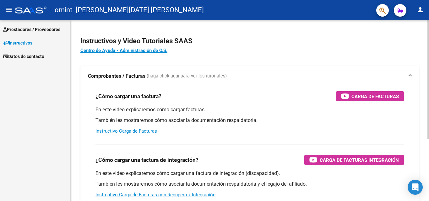
scroll to position [31, 0]
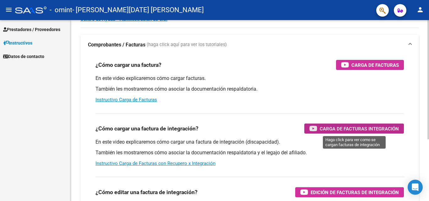
click at [343, 128] on span "Carga de Facturas Integración" at bounding box center [359, 129] width 79 height 8
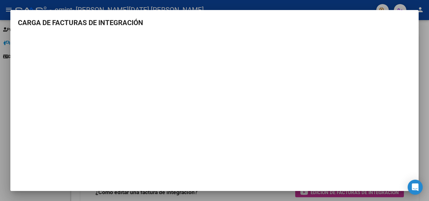
click at [2, 12] on div at bounding box center [214, 100] width 429 height 201
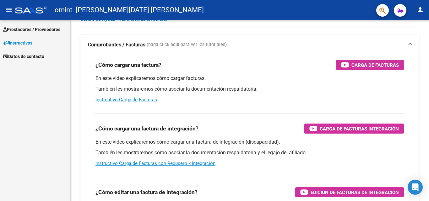
click at [32, 30] on span "Prestadores / Proveedores" at bounding box center [31, 29] width 57 height 7
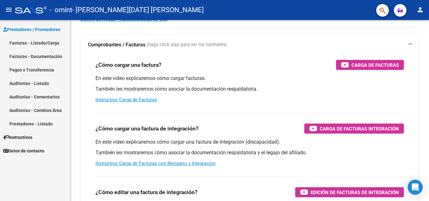
click at [31, 42] on link "Facturas - Listado/Carga" at bounding box center [35, 43] width 70 height 14
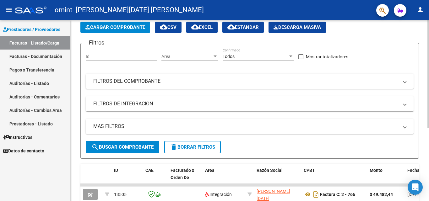
scroll to position [63, 0]
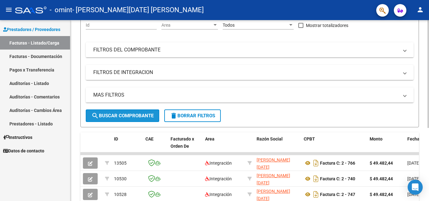
click at [122, 117] on span "search Buscar Comprobante" at bounding box center [122, 116] width 62 height 6
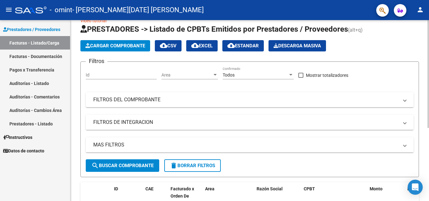
scroll to position [0, 0]
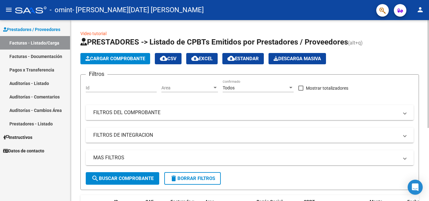
click at [125, 59] on span "Cargar Comprobante" at bounding box center [115, 59] width 60 height 6
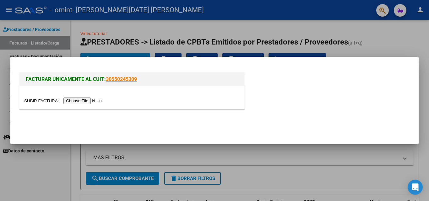
click at [77, 103] on input "file" at bounding box center [64, 101] width 80 height 7
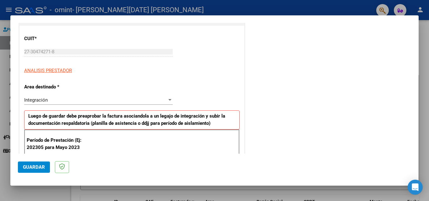
scroll to position [94, 0]
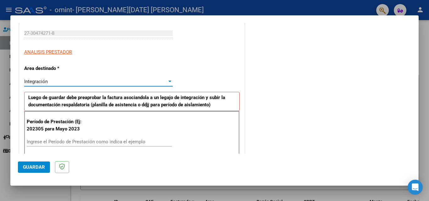
click at [168, 81] on div at bounding box center [169, 82] width 3 height 2
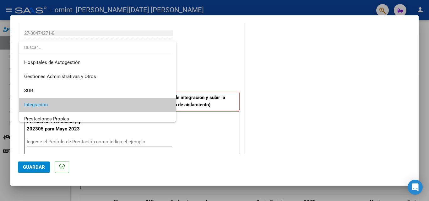
scroll to position [24, 0]
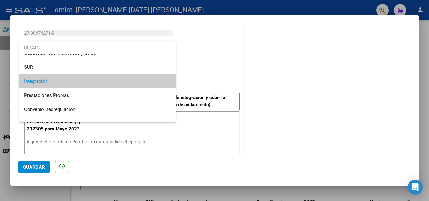
click at [132, 84] on span "Integración" at bounding box center [97, 81] width 147 height 14
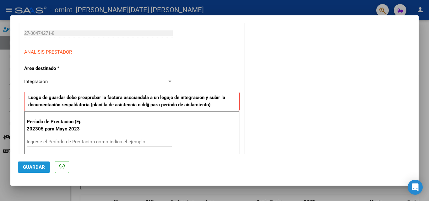
click at [37, 167] on span "Guardar" at bounding box center [34, 168] width 22 height 6
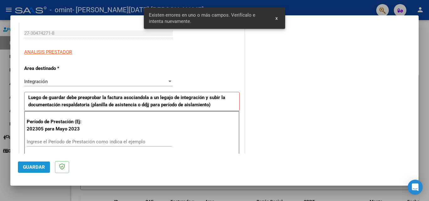
scroll to position [142, 0]
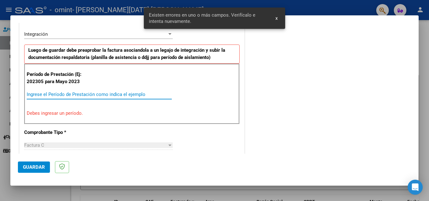
click at [58, 96] on input "Ingrese el Período de Prestación como indica el ejemplo" at bounding box center [99, 95] width 145 height 6
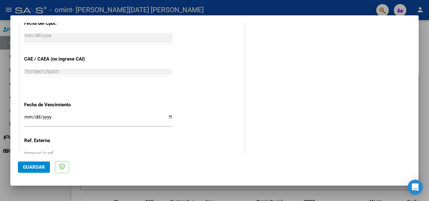
scroll to position [393, 0]
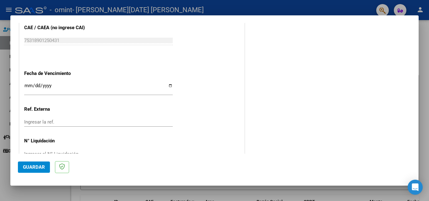
type input "202507"
click at [31, 87] on input "Ingresar la fecha" at bounding box center [98, 88] width 149 height 10
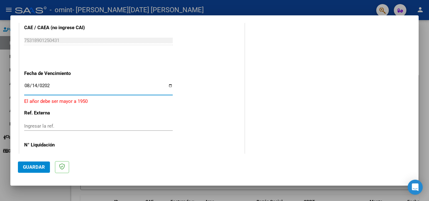
type input "[DATE]"
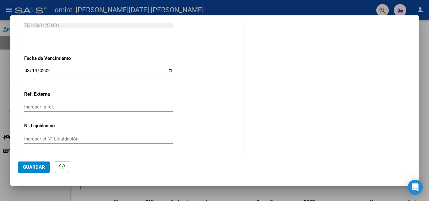
scroll to position [410, 0]
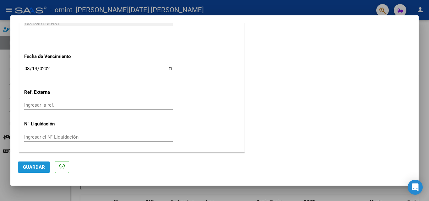
click at [33, 168] on span "Guardar" at bounding box center [34, 168] width 22 height 6
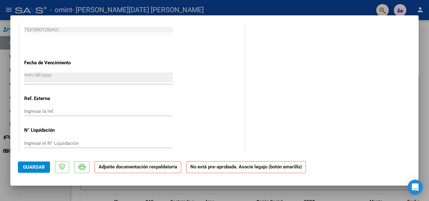
scroll to position [415, 0]
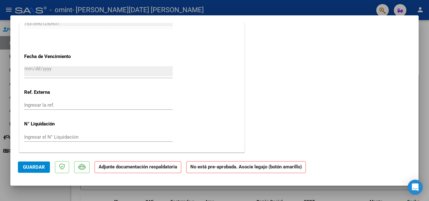
click at [132, 169] on strong "Adjunte documentación respaldatoria" at bounding box center [138, 167] width 79 height 6
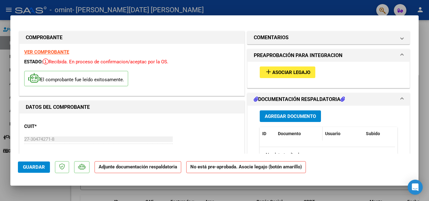
scroll to position [31, 0]
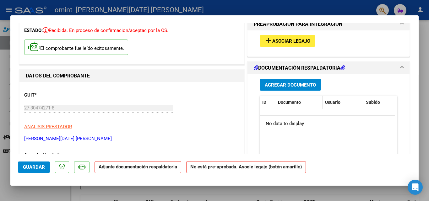
click at [282, 101] on span "Documento" at bounding box center [289, 102] width 23 height 5
click at [278, 85] on span "Agregar Documento" at bounding box center [290, 85] width 51 height 6
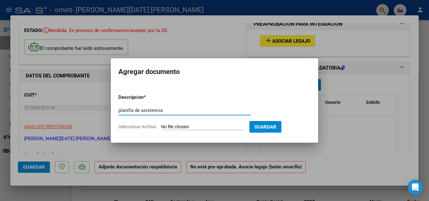
type input "planilla de asistencia"
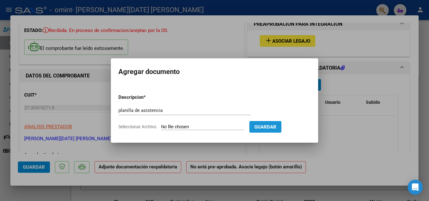
click at [275, 125] on span "Guardar" at bounding box center [266, 127] width 22 height 6
click at [196, 126] on input "Seleccionar Archivo" at bounding box center [202, 127] width 83 height 6
type input "C:\fakepath\asistencia.JULIO.PSICOLOGIA.pdf"
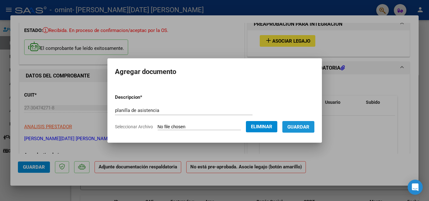
click at [304, 126] on span "Guardar" at bounding box center [299, 127] width 22 height 6
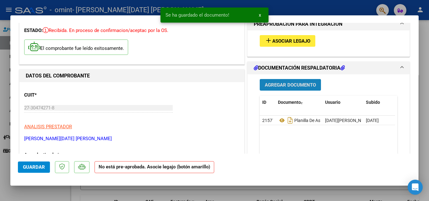
click at [276, 85] on span "Agregar Documento" at bounding box center [290, 85] width 51 height 6
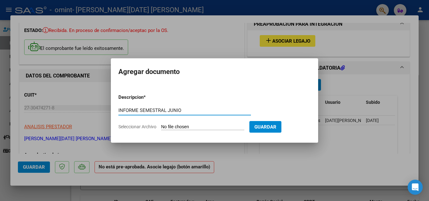
type input "INFORME SEMESTRAL JUNIO"
click at [138, 126] on span "Seleccionar Archivo" at bounding box center [137, 126] width 38 height 5
click at [161, 126] on input "Seleccionar Archivo" at bounding box center [202, 127] width 83 height 6
type input "C:\fakepath\INFORME EVOLUTIVO [PERSON_NAME] 2025.docx"
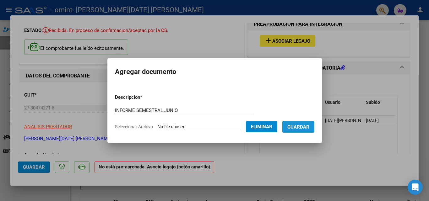
click at [305, 127] on span "Guardar" at bounding box center [299, 127] width 22 height 6
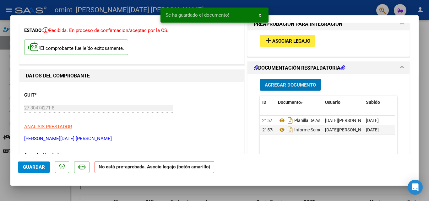
click at [283, 42] on span "Asociar Legajo" at bounding box center [291, 41] width 38 height 6
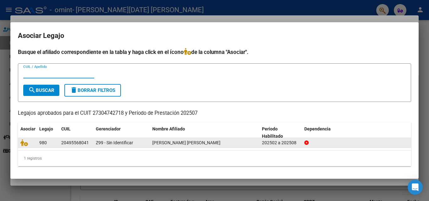
click at [194, 142] on span "[PERSON_NAME] [PERSON_NAME]" at bounding box center [186, 142] width 68 height 5
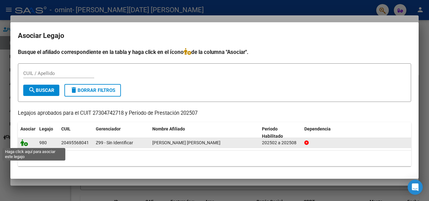
click at [25, 142] on icon at bounding box center [24, 143] width 8 height 7
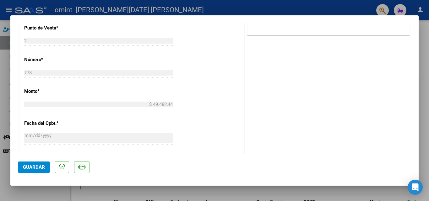
scroll to position [432, 0]
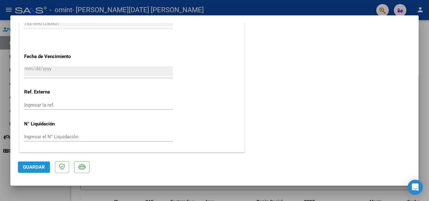
drag, startPoint x: 18, startPoint y: 166, endPoint x: 24, endPoint y: 165, distance: 5.7
click at [18, 166] on button "Guardar" at bounding box center [34, 167] width 32 height 11
click at [37, 167] on span "Guardar" at bounding box center [34, 168] width 22 height 6
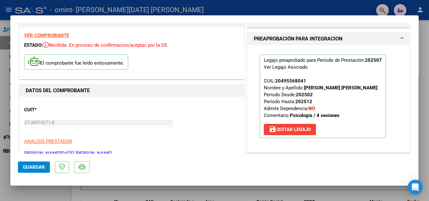
scroll to position [0, 0]
